Goal: Task Accomplishment & Management: Complete application form

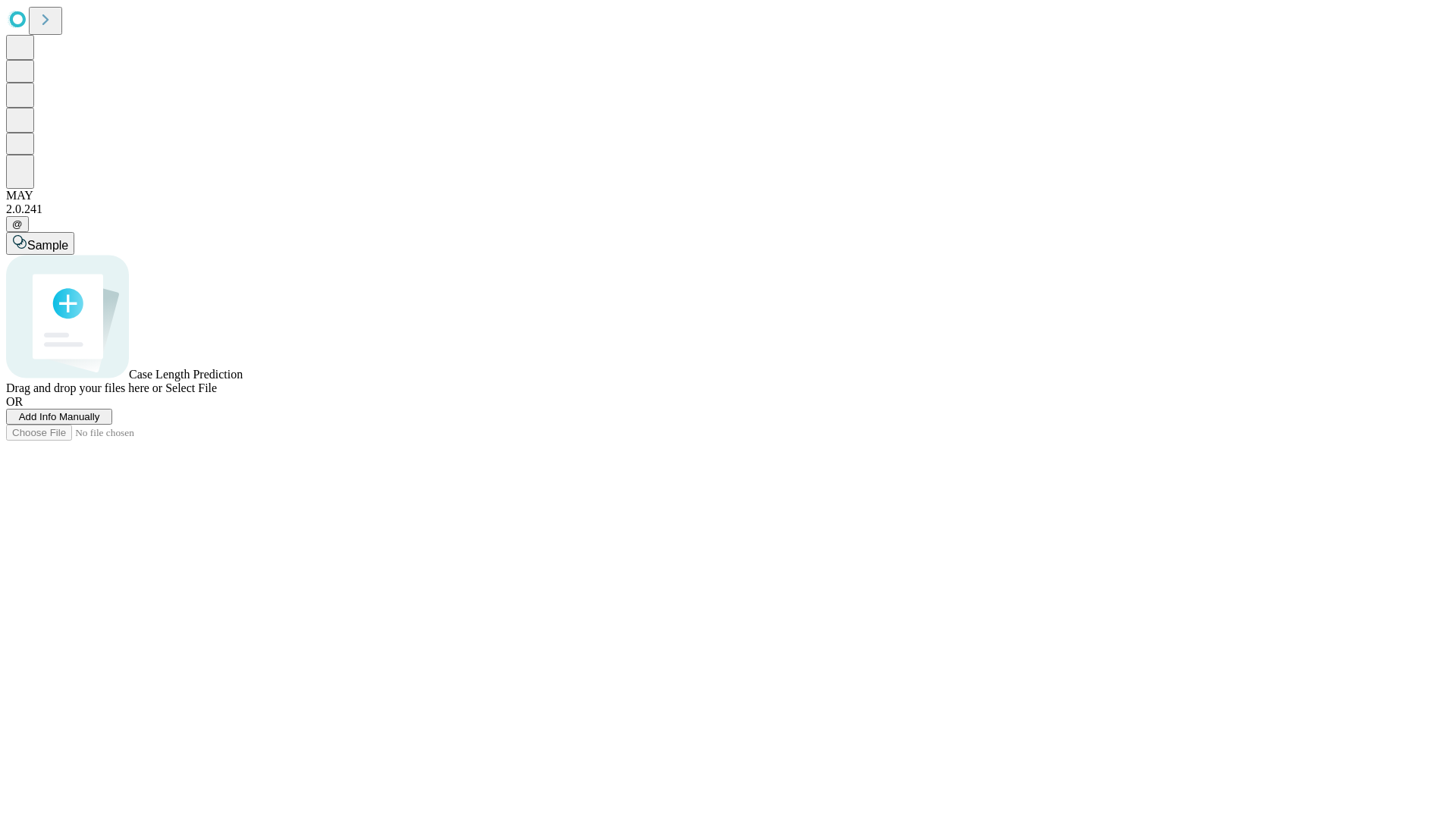
click at [100, 423] on span "Add Info Manually" at bounding box center [60, 417] width 81 height 11
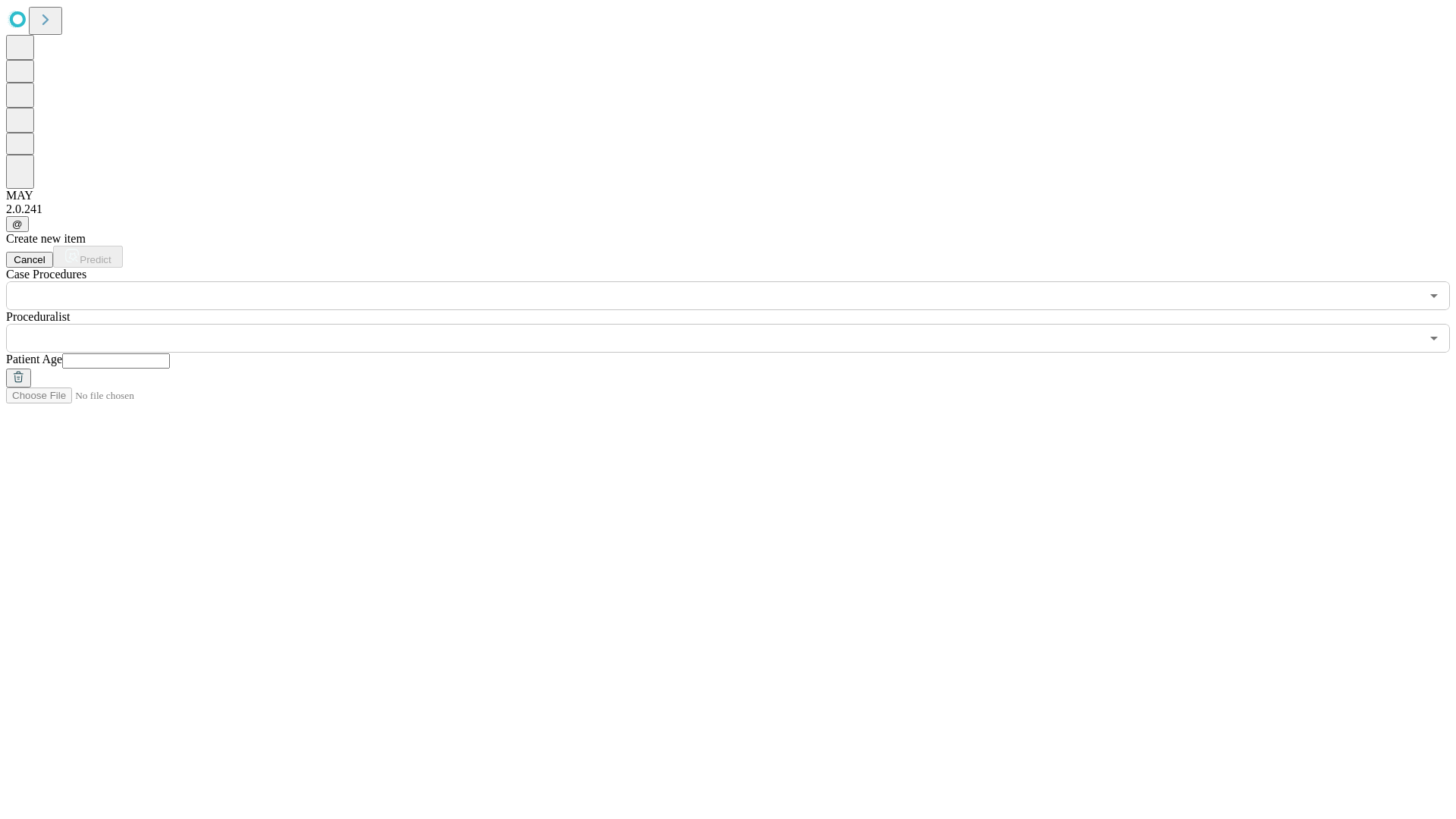
click at [170, 353] on input "text" at bounding box center [116, 360] width 108 height 15
type input "**"
click at [739, 324] on input "text" at bounding box center [714, 338] width 1415 height 29
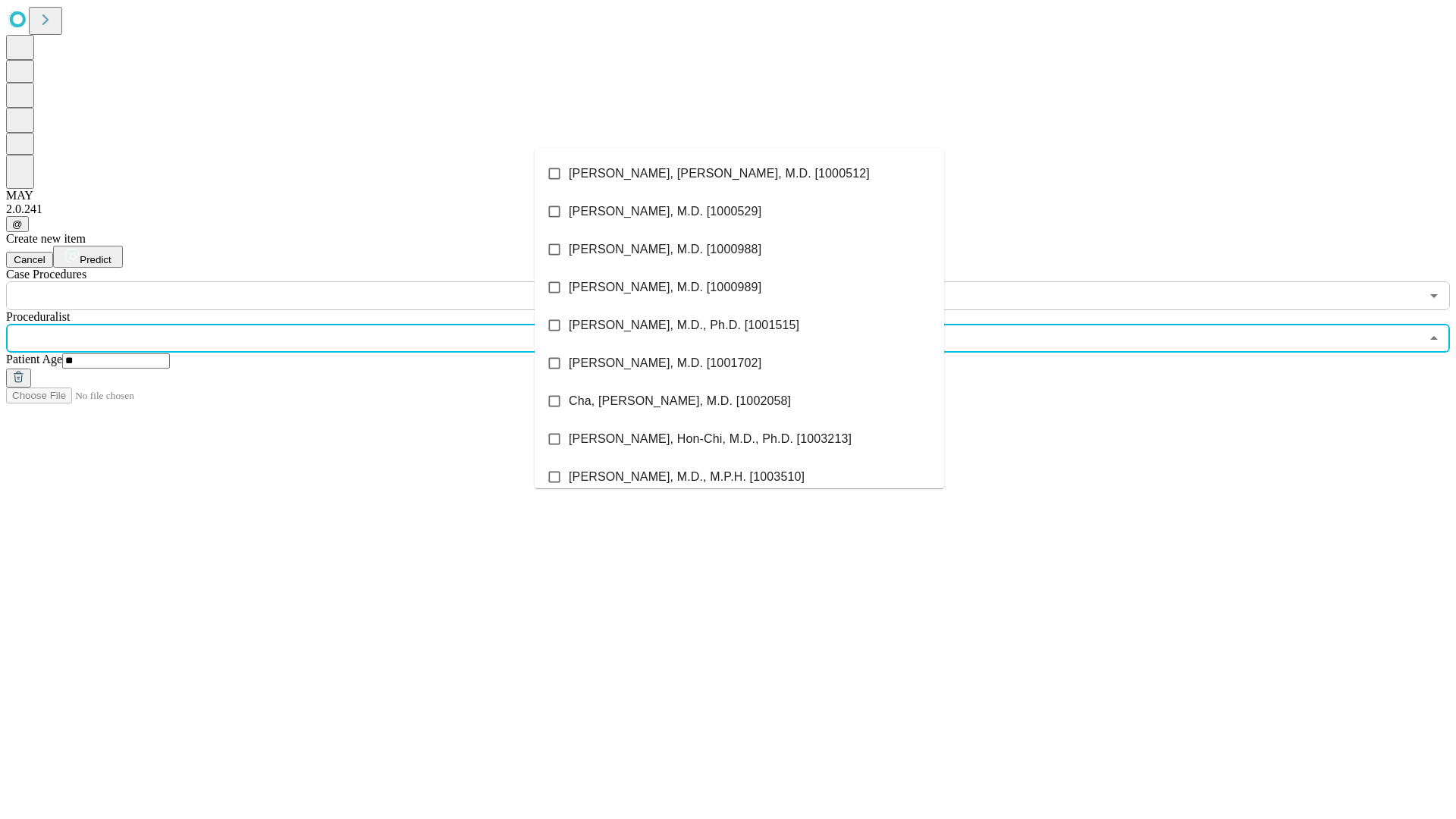
click at [740, 174] on li "[PERSON_NAME], [PERSON_NAME], M.D. [1000512]" at bounding box center [740, 173] width 409 height 38
click at [319, 281] on input "text" at bounding box center [714, 295] width 1415 height 29
